Goal: Task Accomplishment & Management: Manage account settings

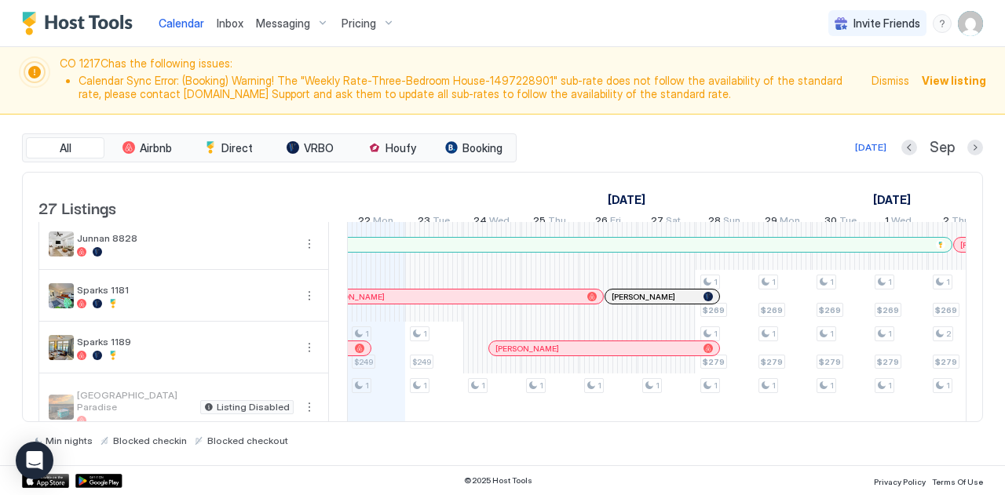
scroll to position [1259, 0]
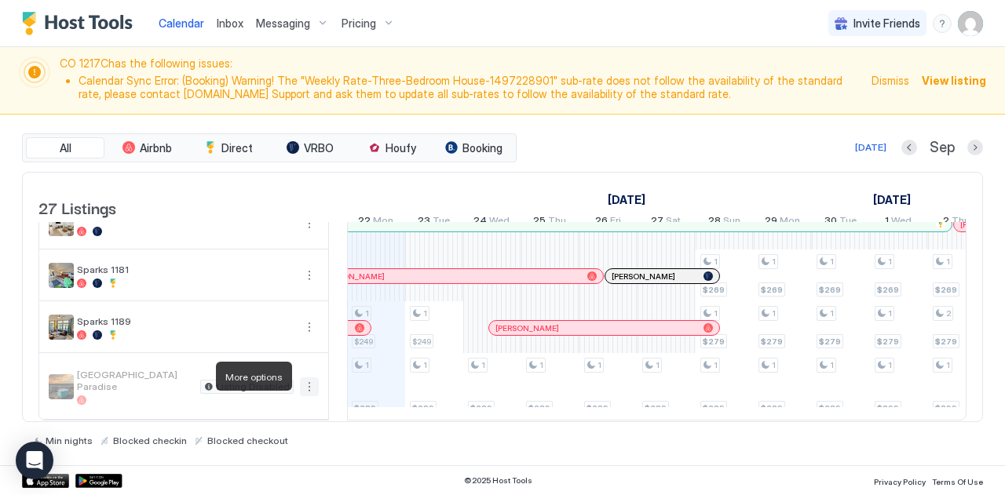
click at [309, 378] on button "More options" at bounding box center [309, 387] width 19 height 19
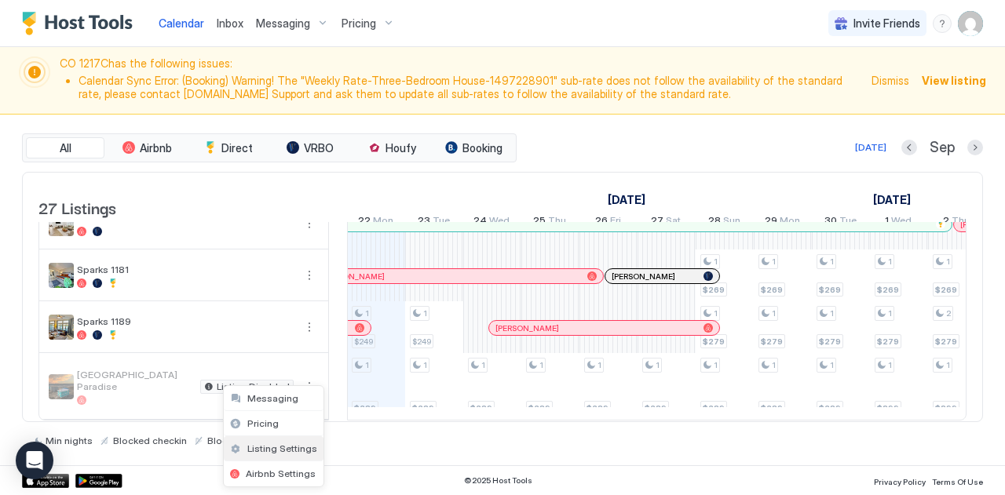
click at [271, 450] on span "Listing Settings" at bounding box center [282, 449] width 70 height 12
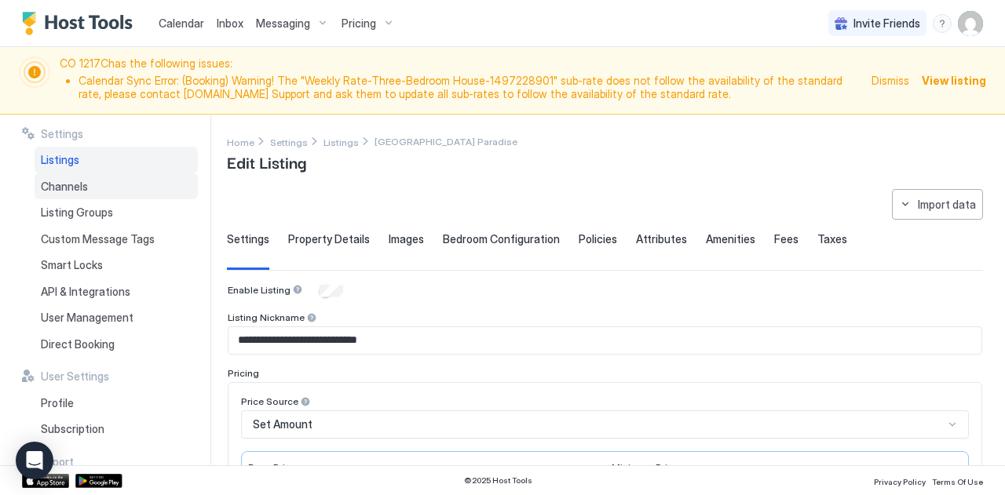
click at [68, 181] on span "Channels" at bounding box center [64, 187] width 47 height 14
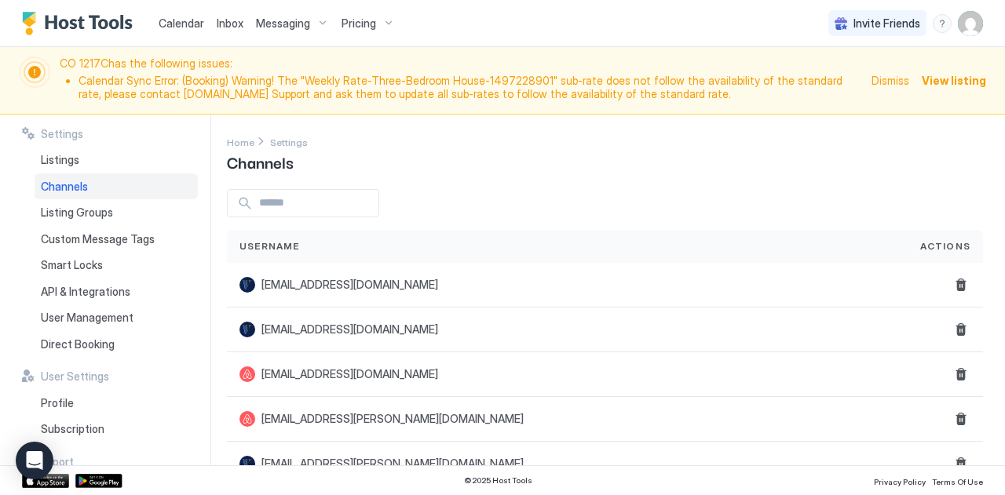
click at [977, 18] on img "User profile" at bounding box center [970, 23] width 25 height 25
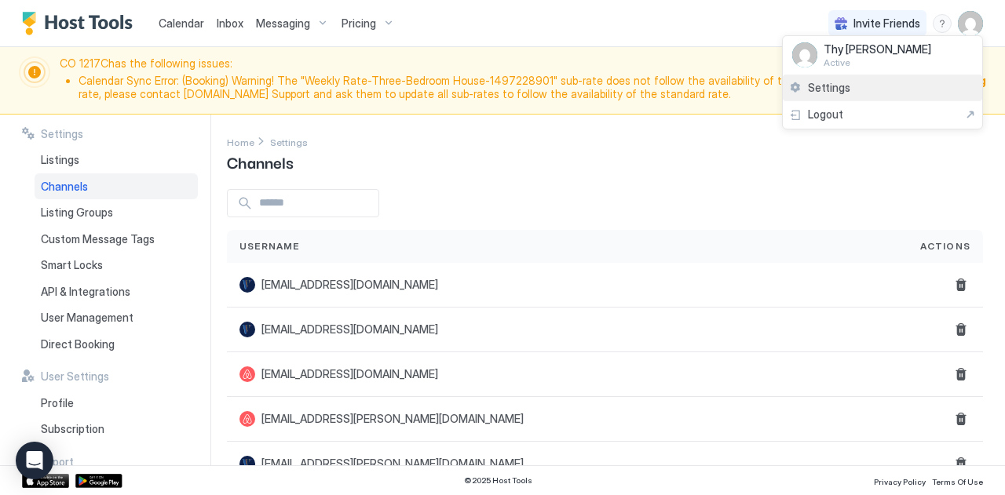
click at [821, 85] on span "Settings" at bounding box center [829, 88] width 42 height 14
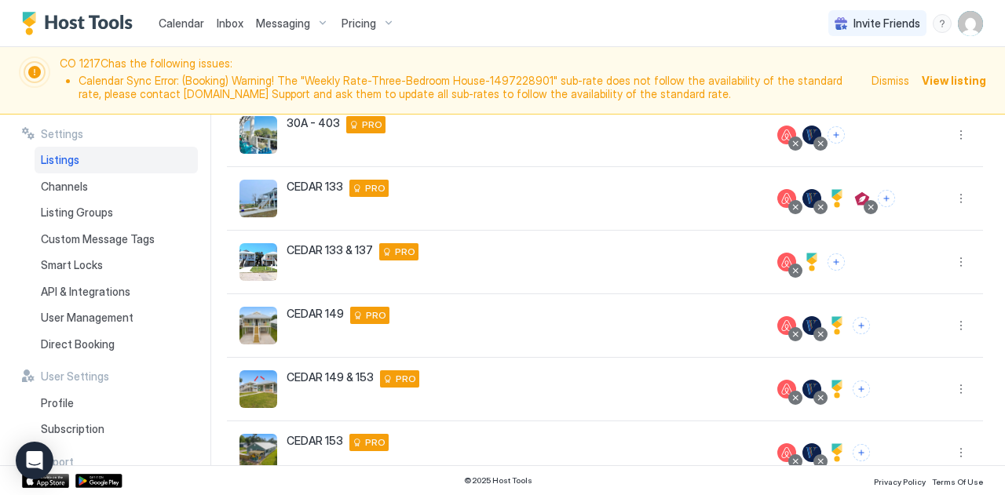
scroll to position [486, 0]
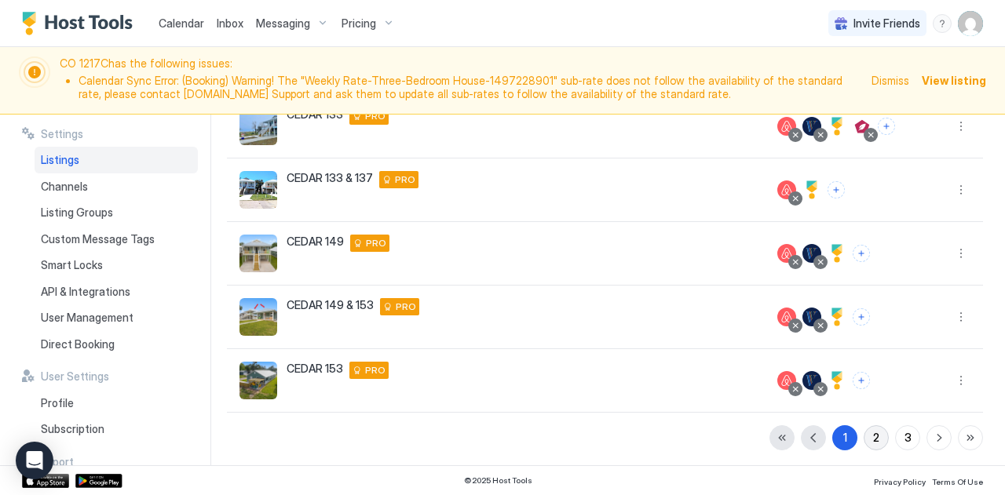
click at [873, 434] on div "2" at bounding box center [876, 437] width 6 height 16
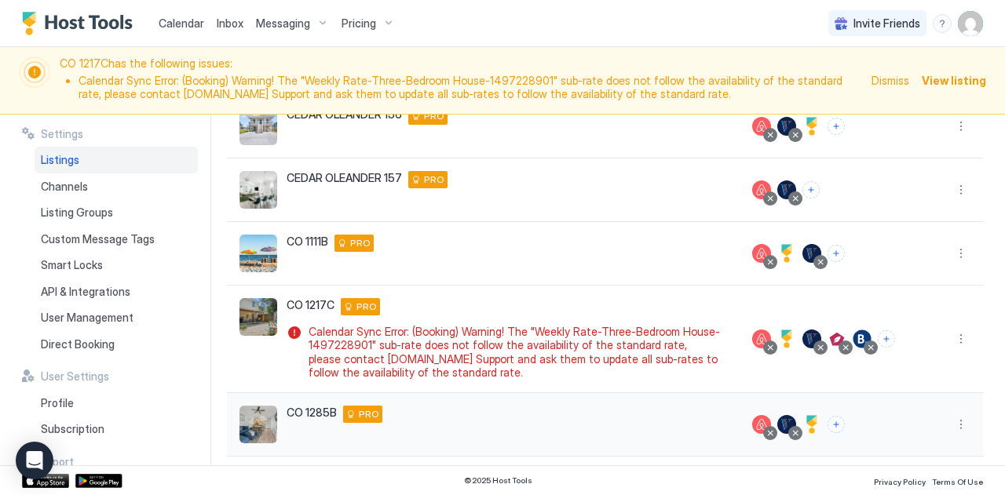
scroll to position [530, 0]
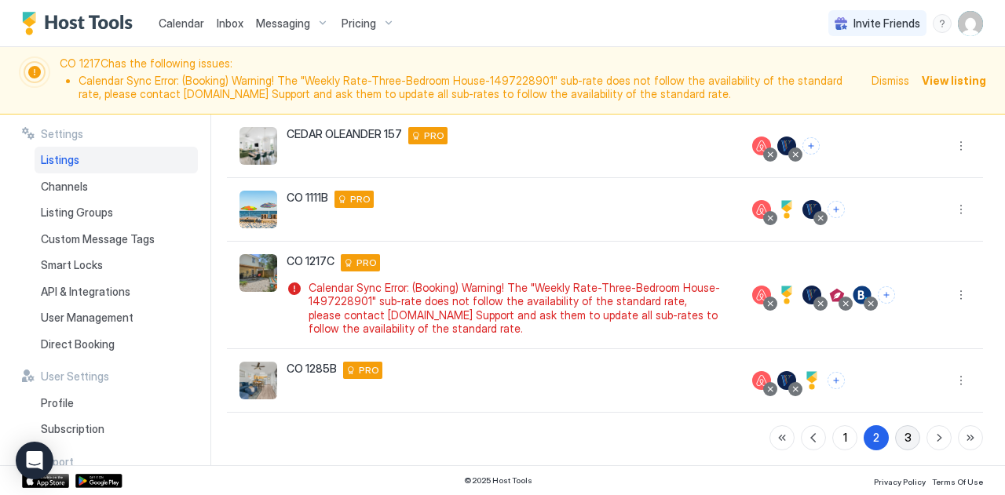
click at [895, 439] on button "3" at bounding box center [907, 438] width 25 height 25
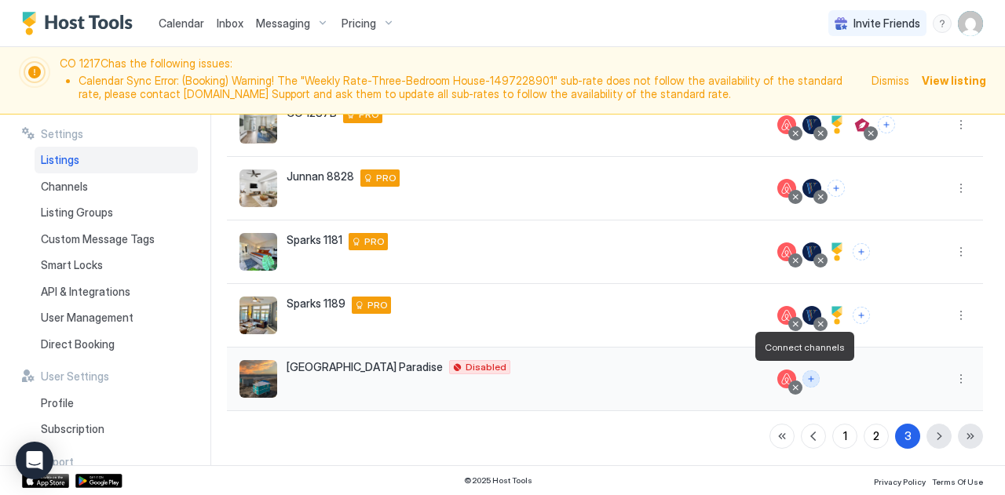
click at [802, 375] on button "Connect channels" at bounding box center [810, 379] width 17 height 17
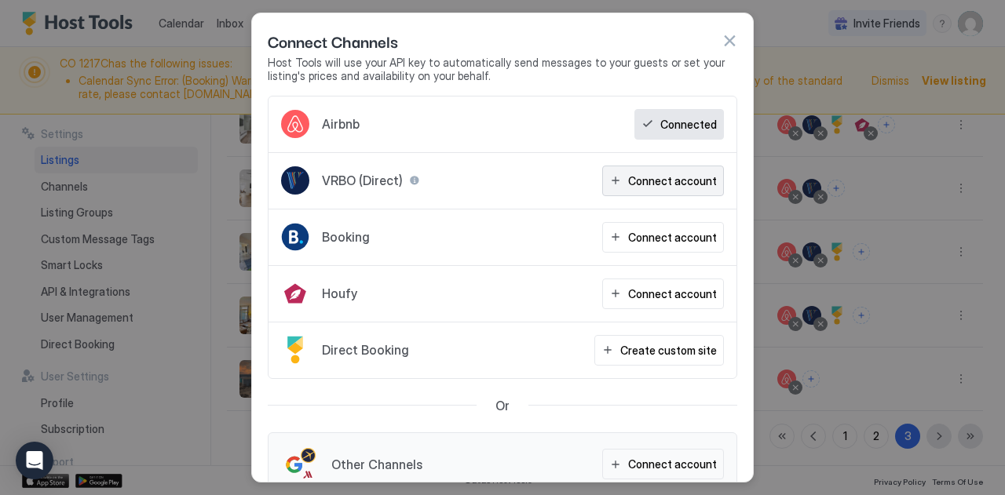
click at [650, 176] on div "Connect account" at bounding box center [672, 181] width 89 height 16
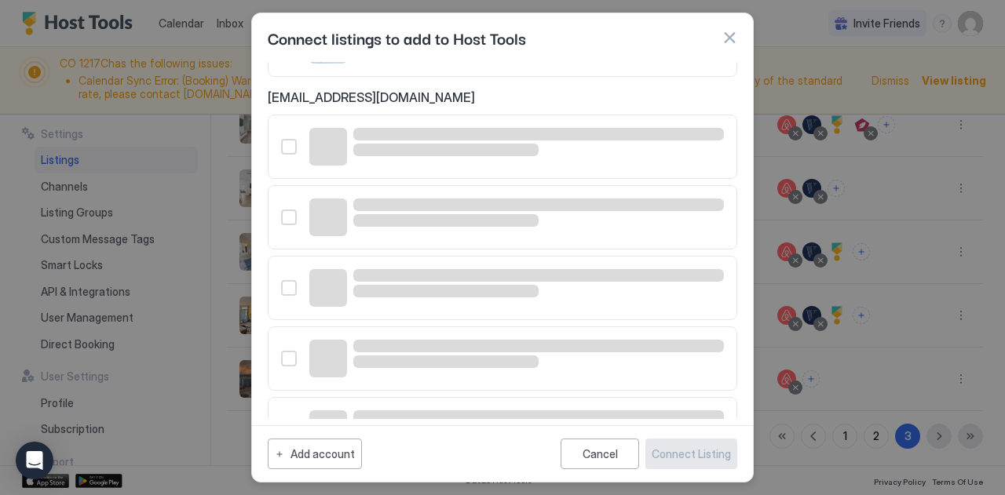
scroll to position [1087, 0]
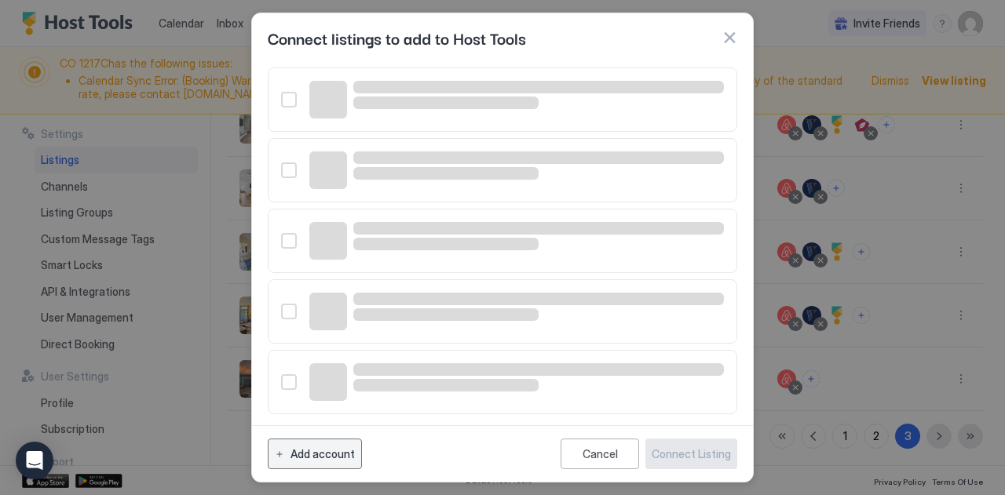
click at [333, 456] on div "Add account" at bounding box center [322, 454] width 64 height 16
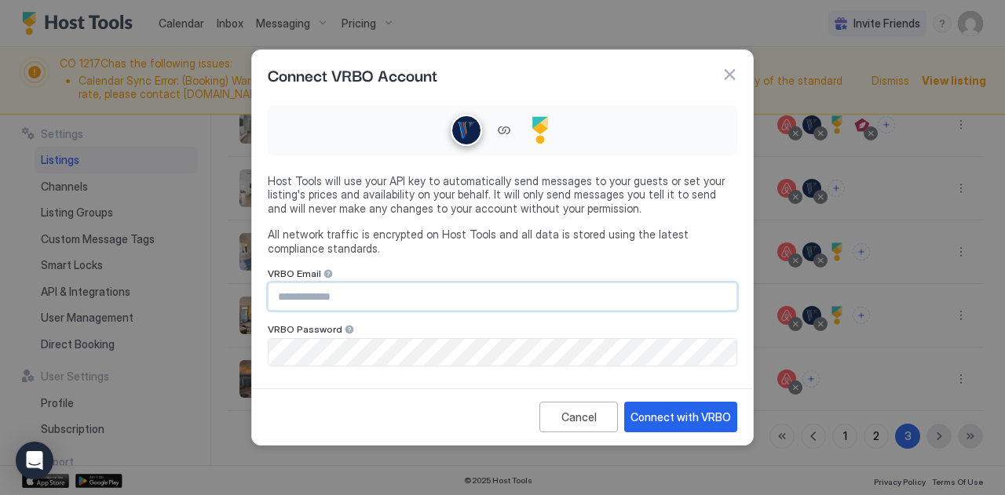
click at [338, 294] on input "Input Field" at bounding box center [503, 296] width 468 height 27
click at [702, 412] on div "Connect with VRBO" at bounding box center [680, 417] width 100 height 16
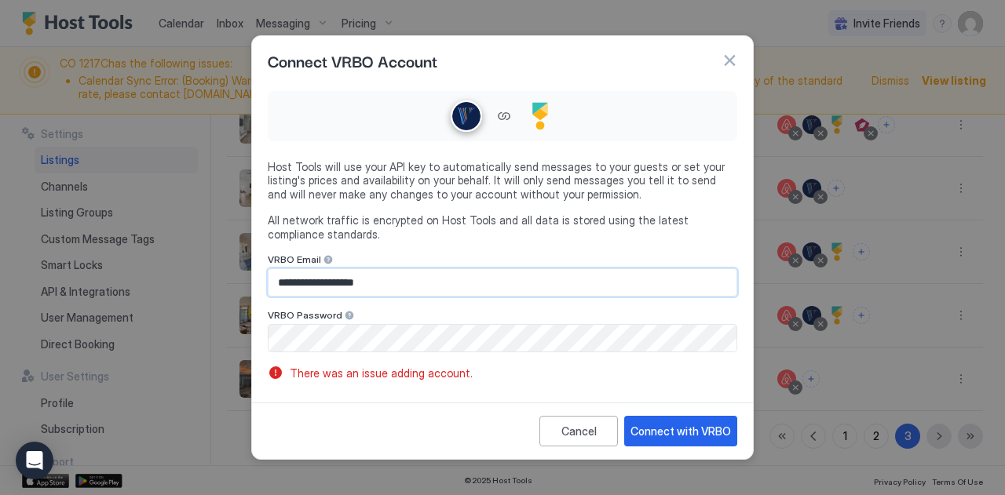
click at [363, 279] on input "**********" at bounding box center [503, 282] width 468 height 27
click at [391, 277] on input "**********" at bounding box center [503, 282] width 468 height 27
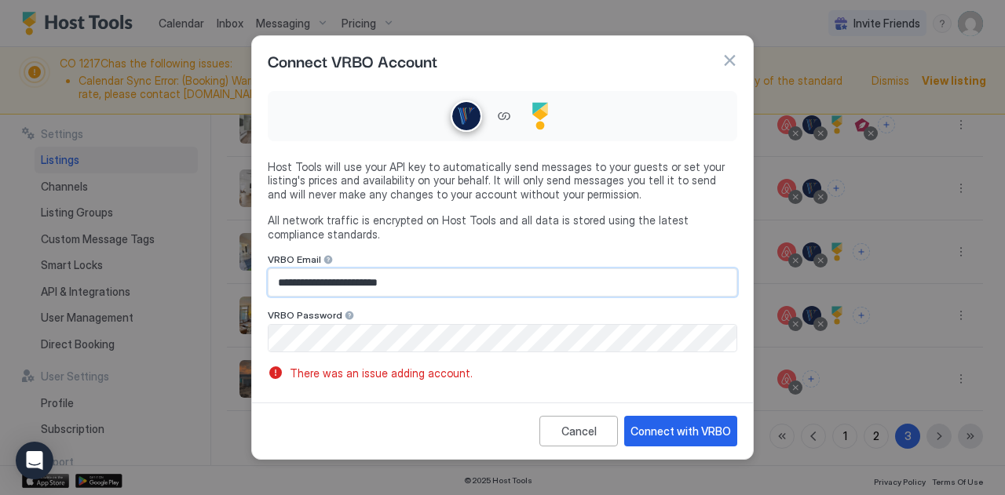
click at [391, 277] on input "**********" at bounding box center [503, 282] width 468 height 27
type input "**********"
click at [553, 313] on div "VRBO Password" at bounding box center [502, 316] width 469 height 15
click at [703, 426] on div "Connect with VRBO" at bounding box center [680, 431] width 100 height 16
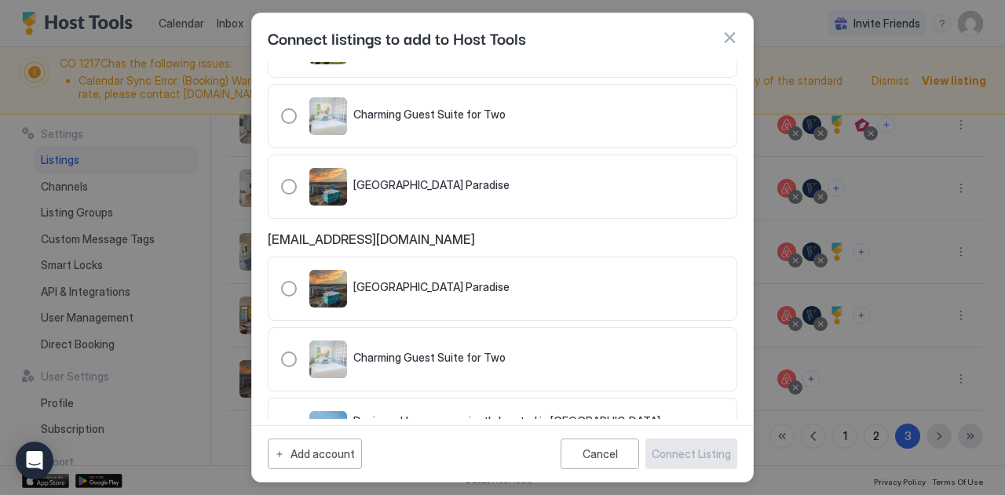
scroll to position [2764, 0]
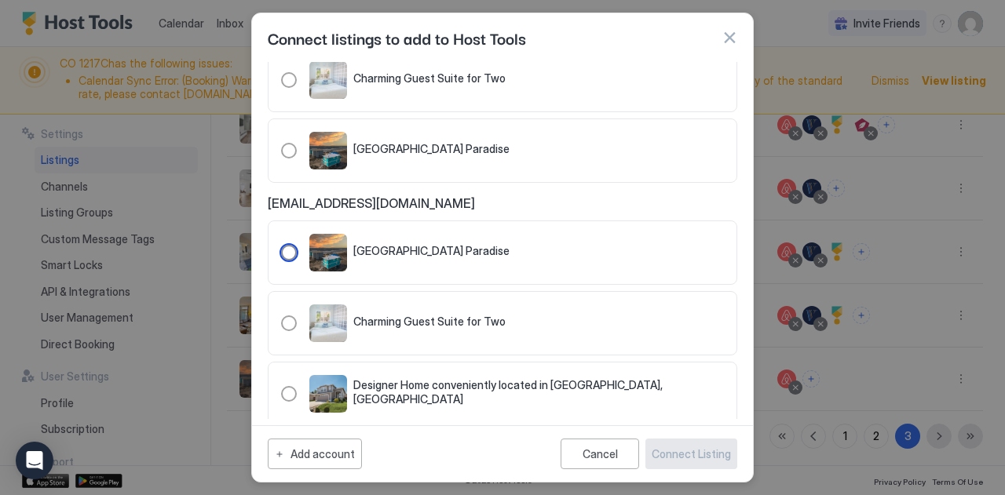
click at [284, 245] on div "321.4458862.5033030" at bounding box center [289, 253] width 16 height 16
click at [284, 386] on div "321.2982344.3554384" at bounding box center [289, 394] width 16 height 16
click at [286, 245] on div "321.4458862.5033030" at bounding box center [289, 253] width 16 height 16
click at [708, 458] on div "Connect Listing" at bounding box center [691, 454] width 79 height 16
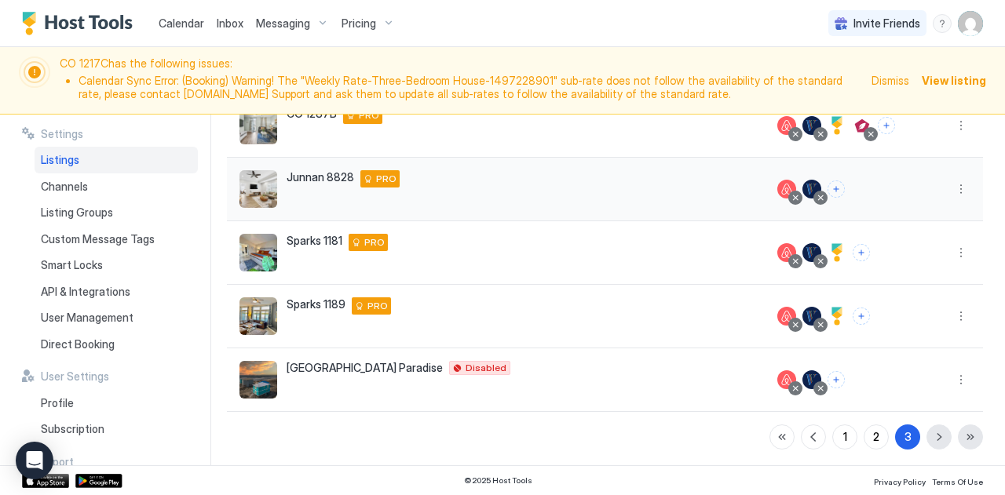
scroll to position [0, 0]
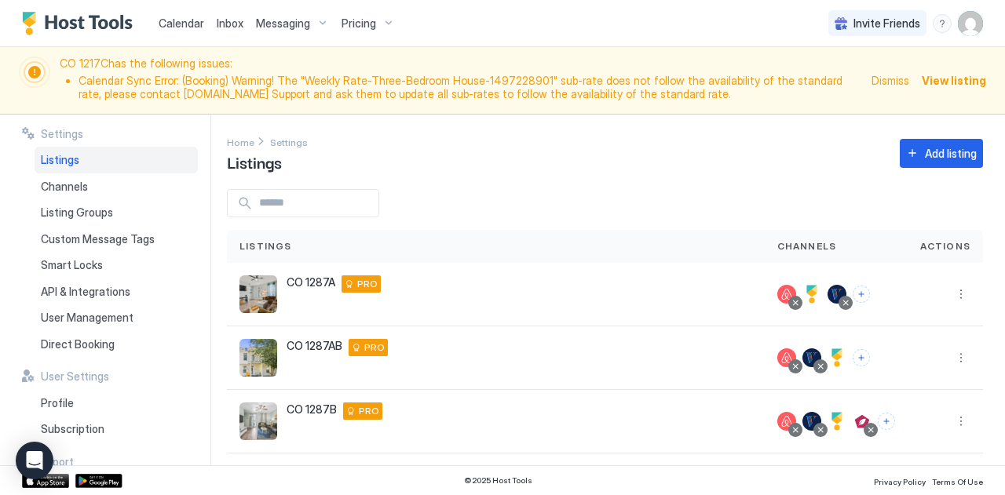
click at [970, 27] on img "User profile" at bounding box center [970, 23] width 25 height 25
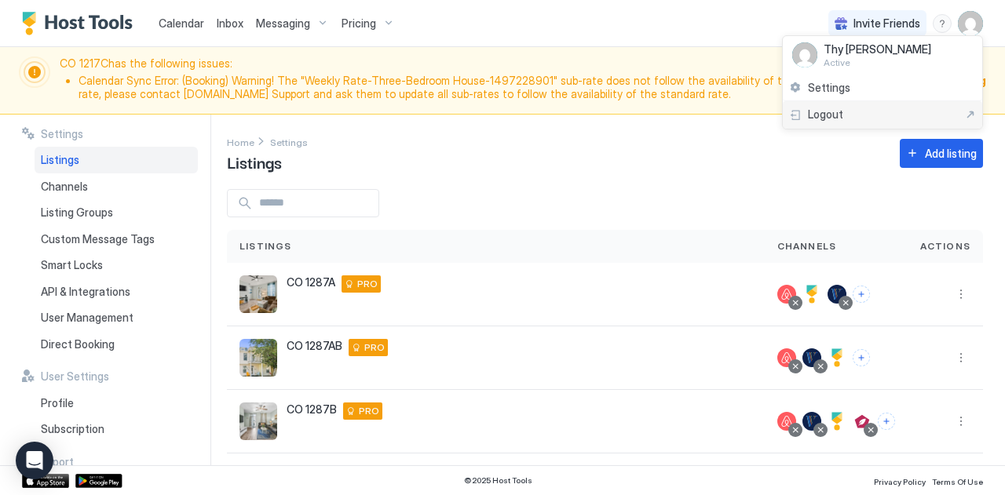
click at [816, 111] on span "Logout" at bounding box center [825, 115] width 35 height 14
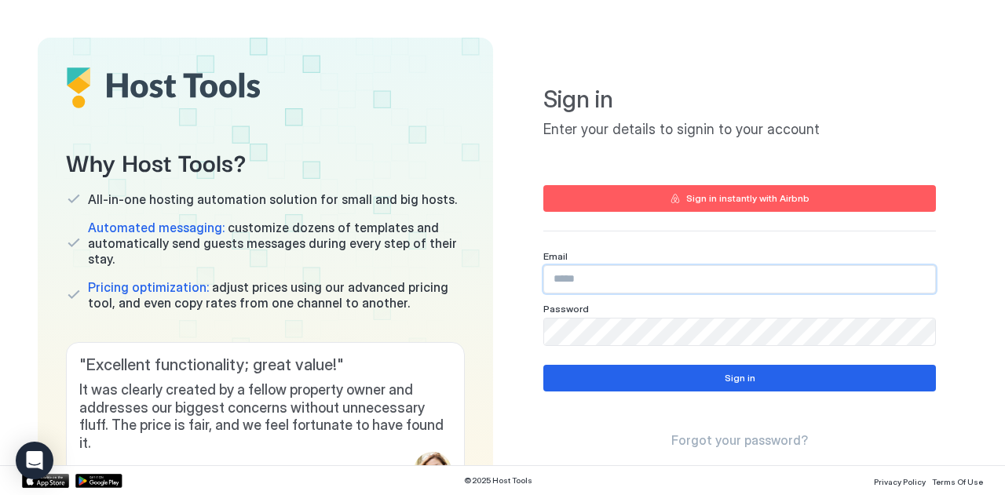
click at [630, 277] on input "Input Field" at bounding box center [739, 279] width 391 height 27
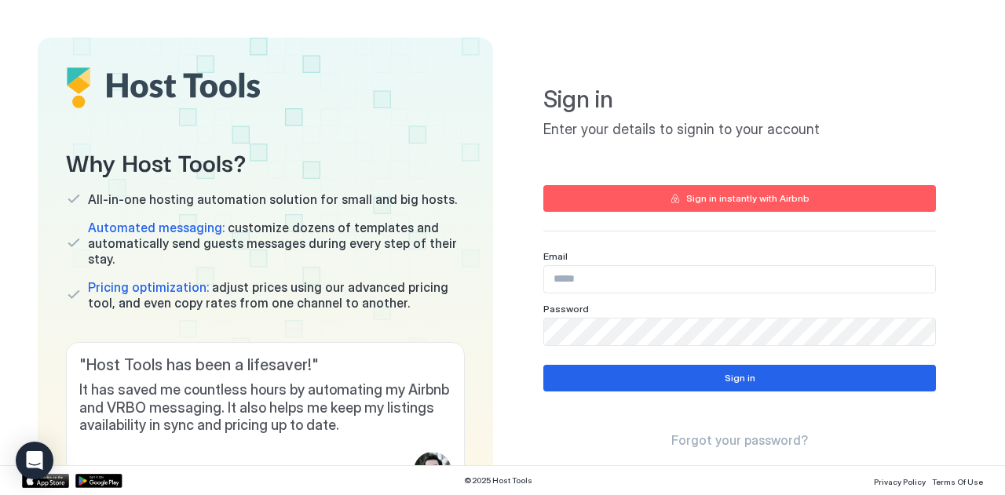
type input "**********"
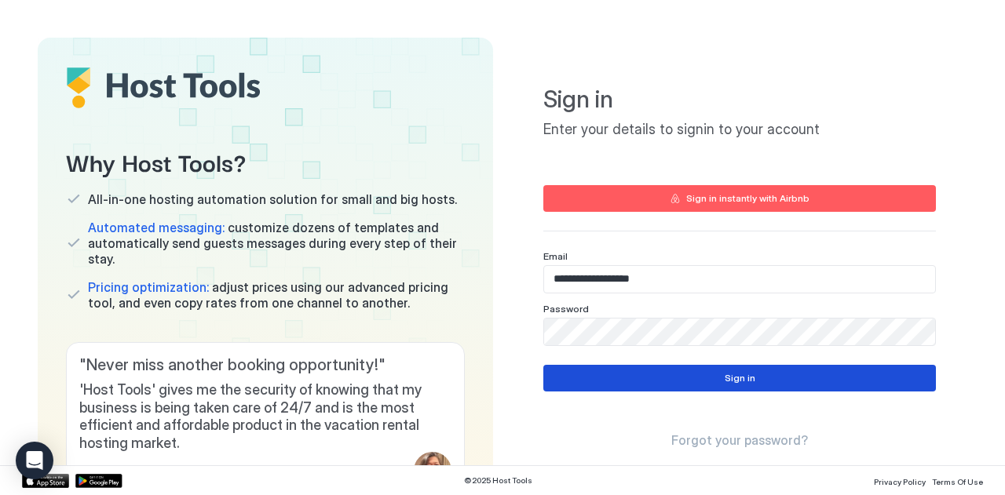
click at [652, 376] on button "Sign in" at bounding box center [739, 378] width 393 height 27
